Goal: Transaction & Acquisition: Purchase product/service

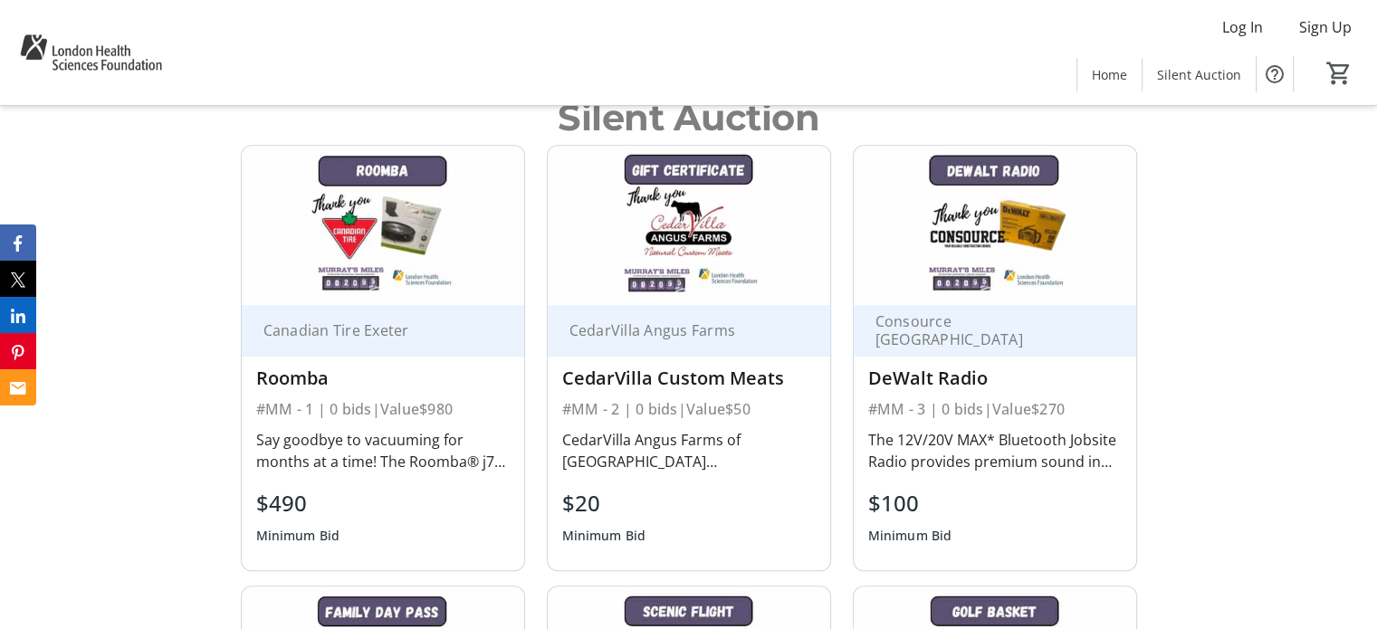
scroll to position [937, 0]
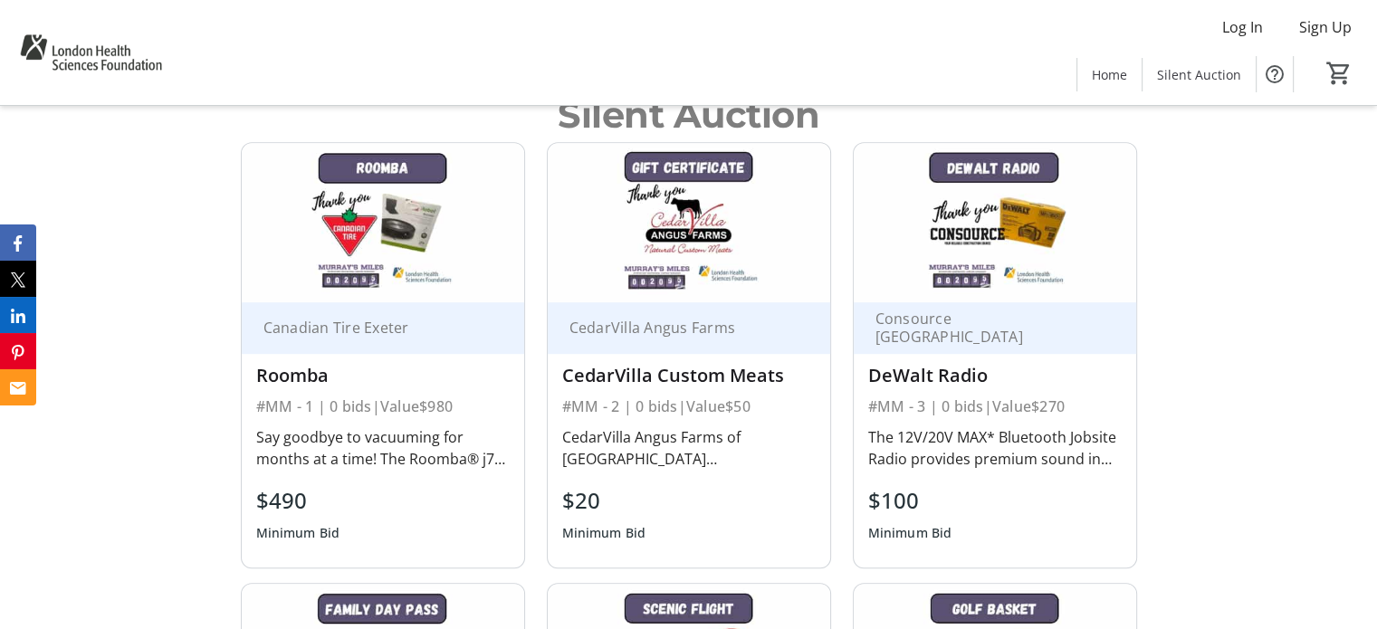
click at [146, 441] on div "Silent Auction Canadian Tire Exeter Roomba #MM - 1 | 0 bids | Value $980 Say go…" at bounding box center [688, 580] width 1377 height 1029
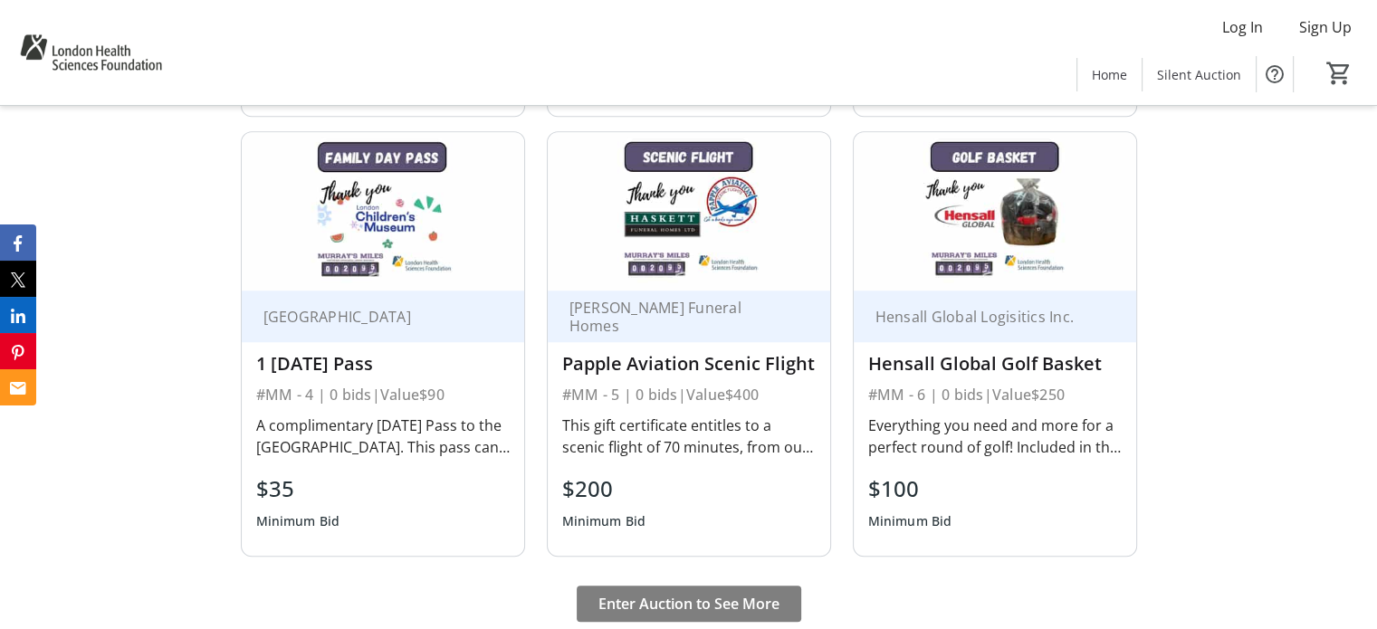
scroll to position [1390, 0]
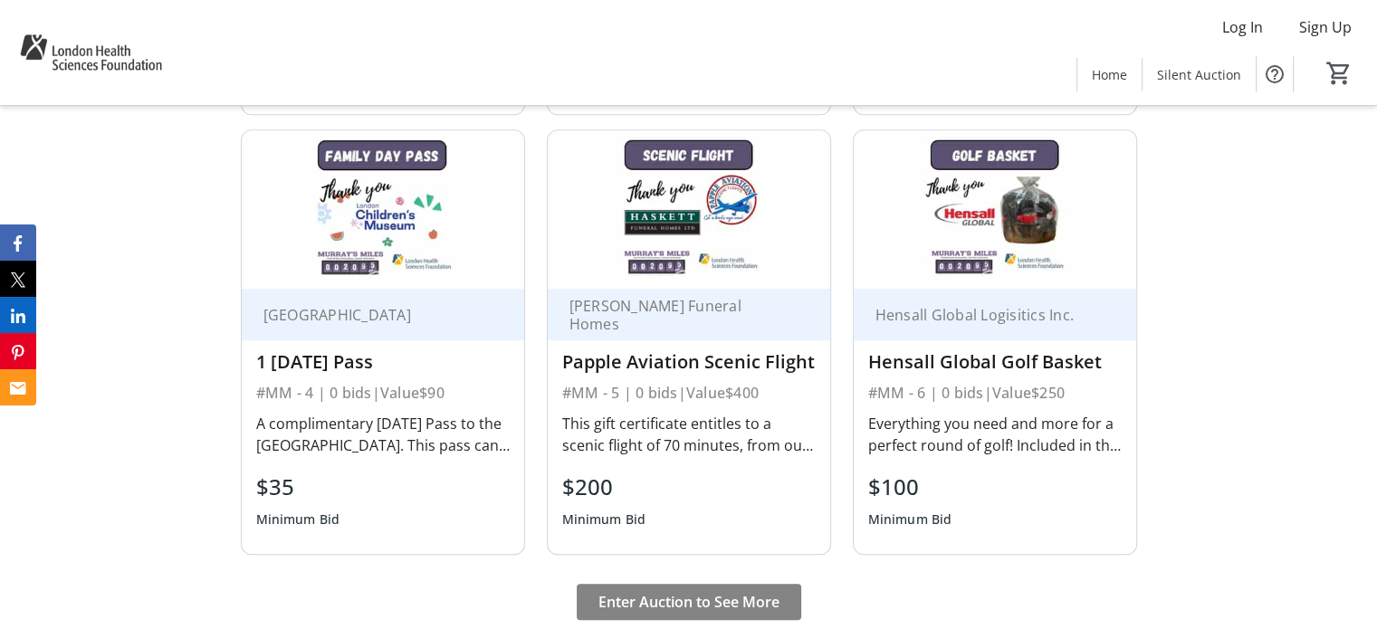
click at [661, 591] on span "Enter Auction to See More" at bounding box center [688, 602] width 181 height 22
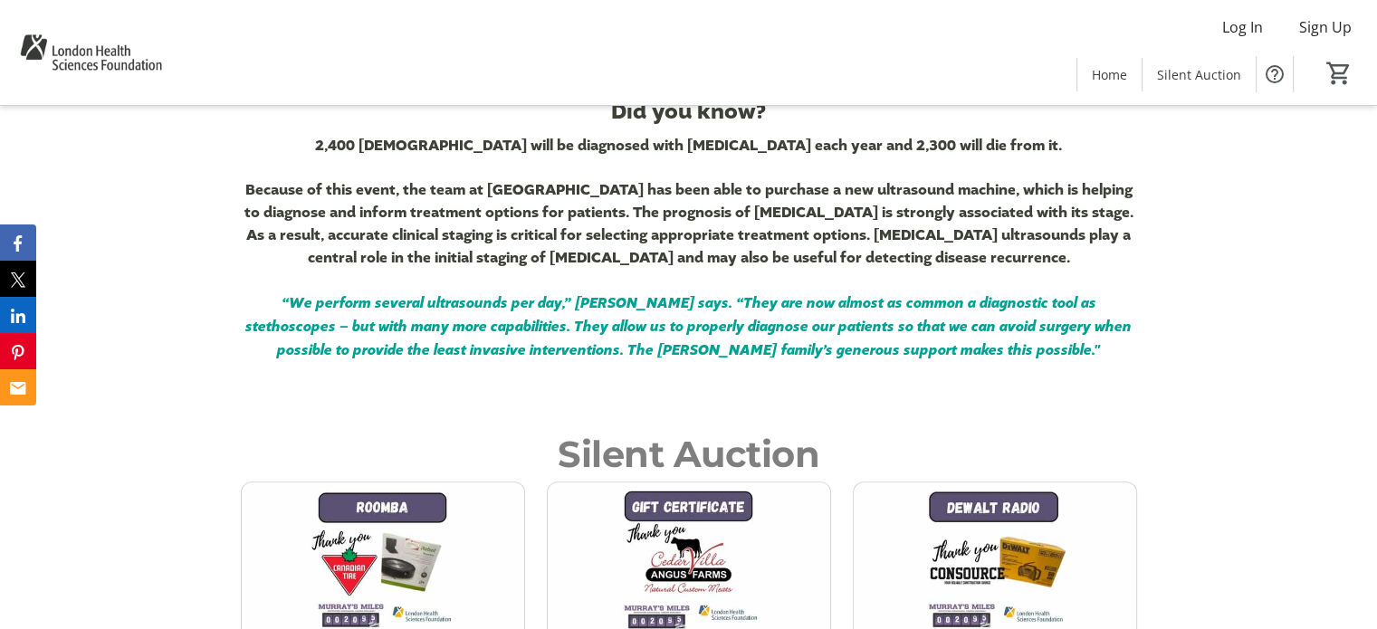
scroll to position [606, 0]
